Goal: Information Seeking & Learning: Learn about a topic

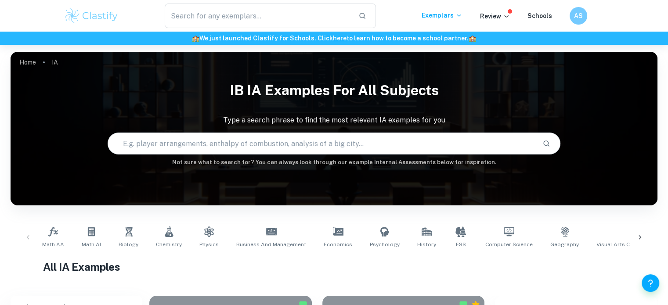
click at [231, 144] on input "text" at bounding box center [321, 143] width 427 height 25
type input "bradshaw model"
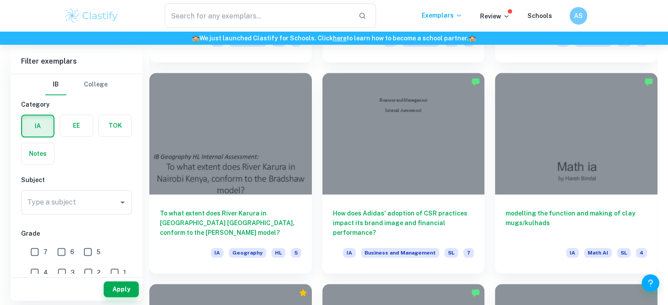
scroll to position [856, 0]
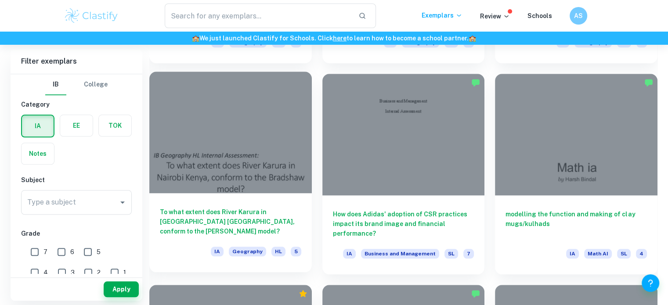
click at [241, 207] on h6 "To what extent does River Karura in [GEOGRAPHIC_DATA] [GEOGRAPHIC_DATA], confor…" at bounding box center [230, 221] width 141 height 29
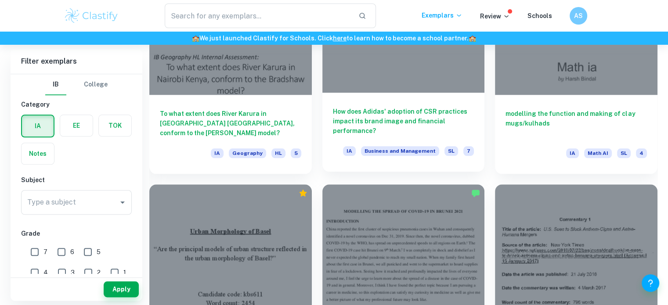
scroll to position [955, 0]
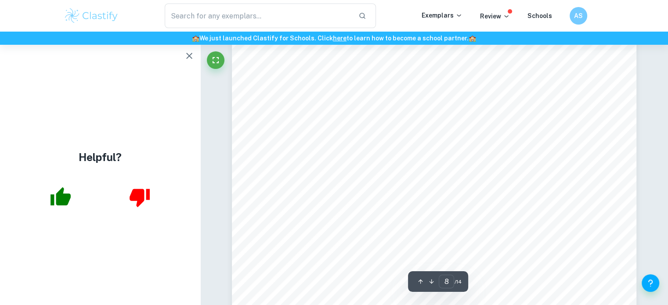
scroll to position [4248, 0]
type input "2"
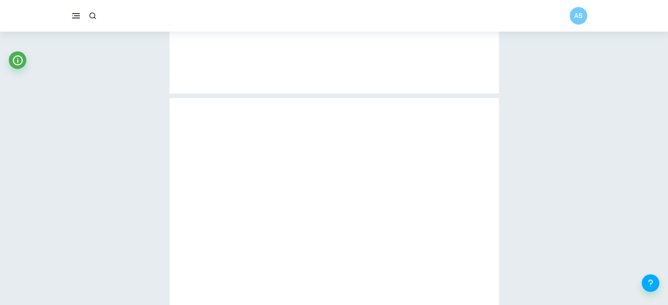
scroll to position [791, 0]
